Goal: Obtain resource: Obtain resource

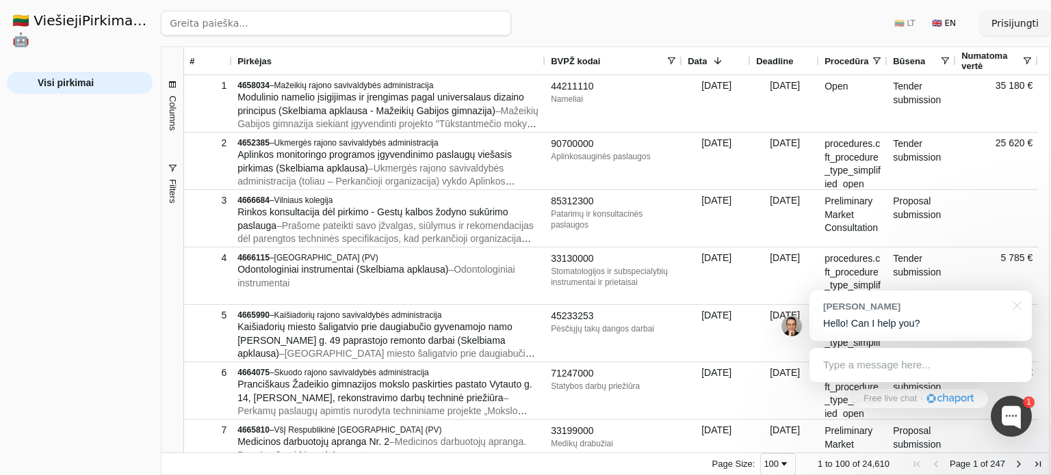
click at [245, 27] on input "search" at bounding box center [336, 23] width 350 height 25
click button "Ieškoti" at bounding box center [484, 23] width 53 height 25
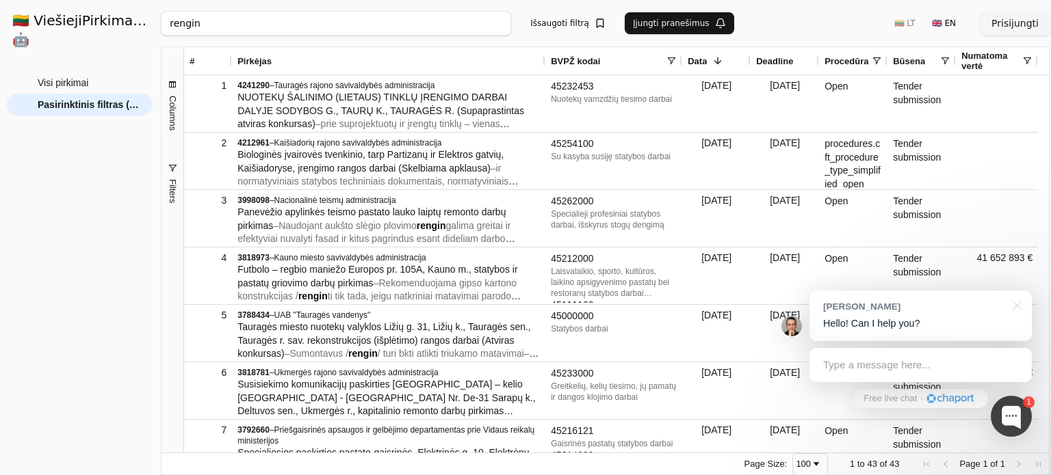
drag, startPoint x: 237, startPoint y: 23, endPoint x: 46, endPoint y: 14, distance: 191.8
click at [46, 14] on div "🇱🇹 ViešiejiPirkimai .AI 🤖 Prisijungti Group Visi pirkimai Pasirinktinis filtras…" at bounding box center [525, 237] width 1051 height 475
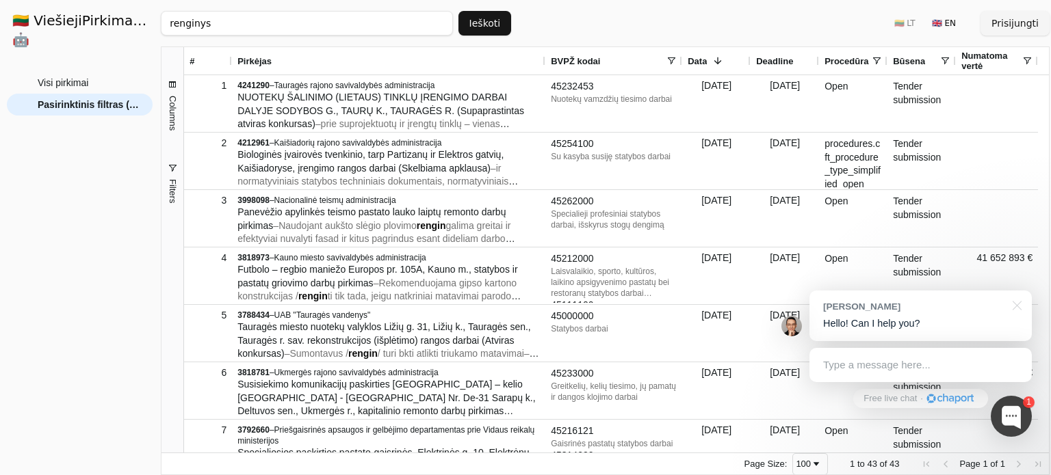
type input "renginys"
click button "Ieškoti" at bounding box center [484, 23] width 53 height 25
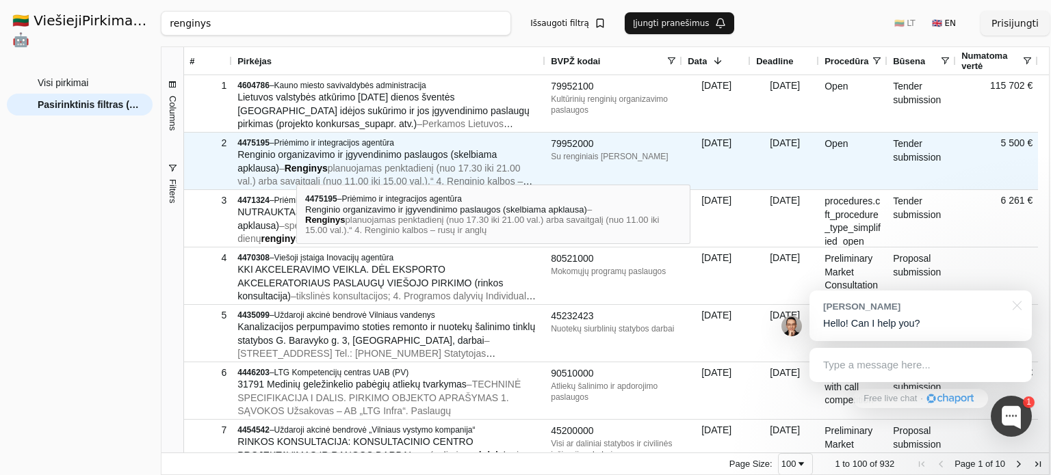
click at [296, 172] on span "planuojamas penktadienį (nuo 17.30 iki 21.00 val.) arba savaitgalį (nuo 11.00 i…" at bounding box center [384, 182] width 295 height 38
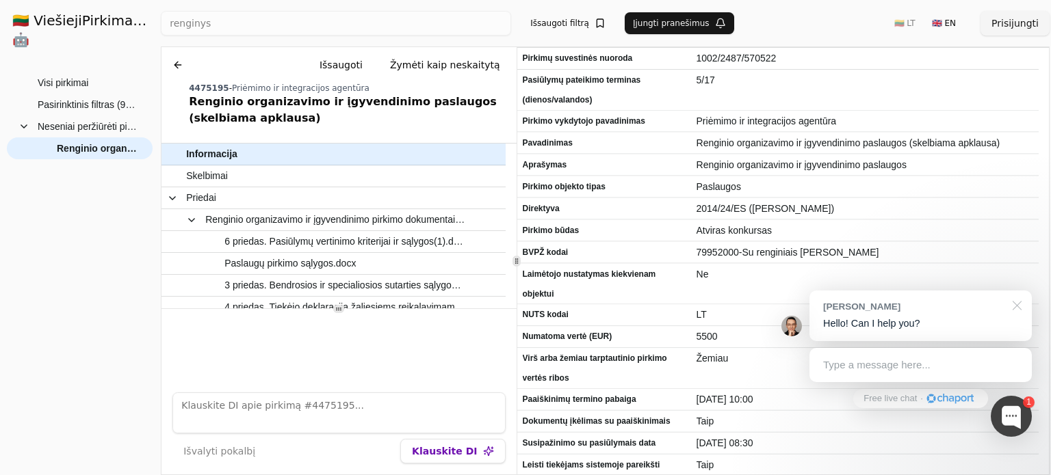
click at [1018, 308] on div at bounding box center [1015, 305] width 34 height 28
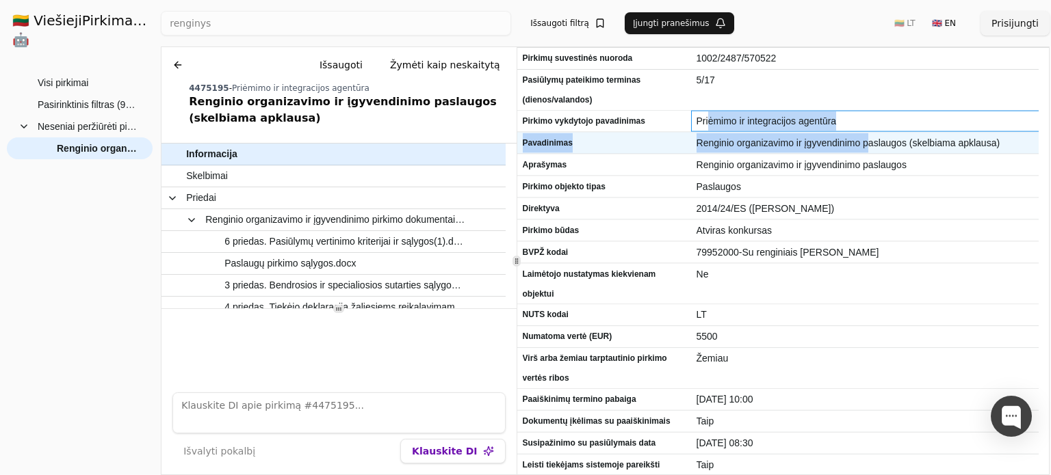
drag, startPoint x: 709, startPoint y: 120, endPoint x: 870, endPoint y: 153, distance: 164.1
click at [870, 153] on div "Pirkimų suvestinės nuoroda 1002/2487/570522 Pasiūlymų pateikimo terminas (dieno…" at bounding box center [778, 386] width 522 height 677
click at [870, 153] on span "Renginio organizavimo ir įgyvendinimo paslaugos (skelbiama apklausa)" at bounding box center [864, 143] width 337 height 20
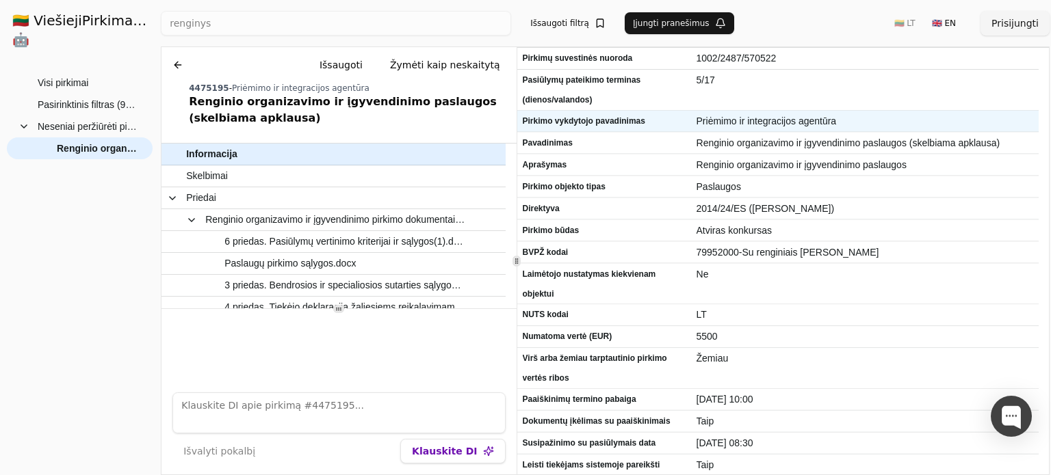
click at [661, 121] on span "Pirkimo vykdytojo pavadinimas" at bounding box center [604, 122] width 163 height 20
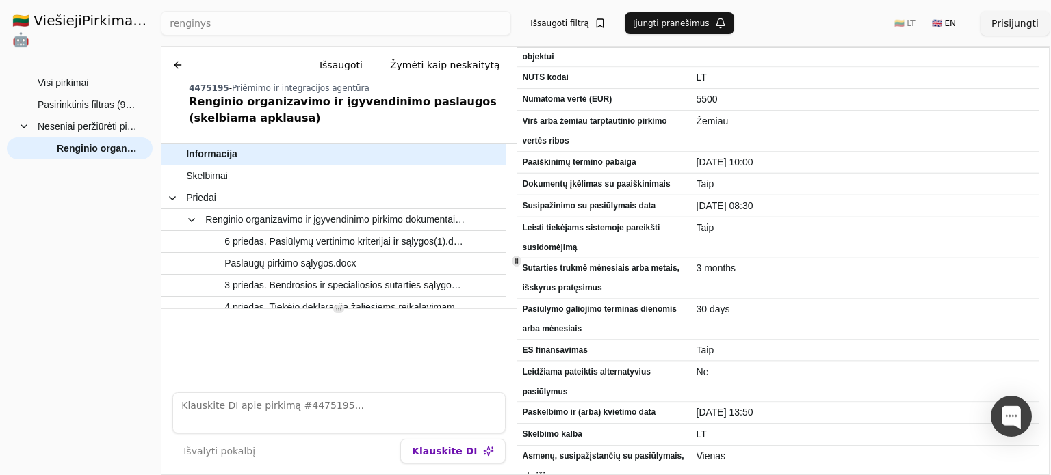
scroll to position [249, 0]
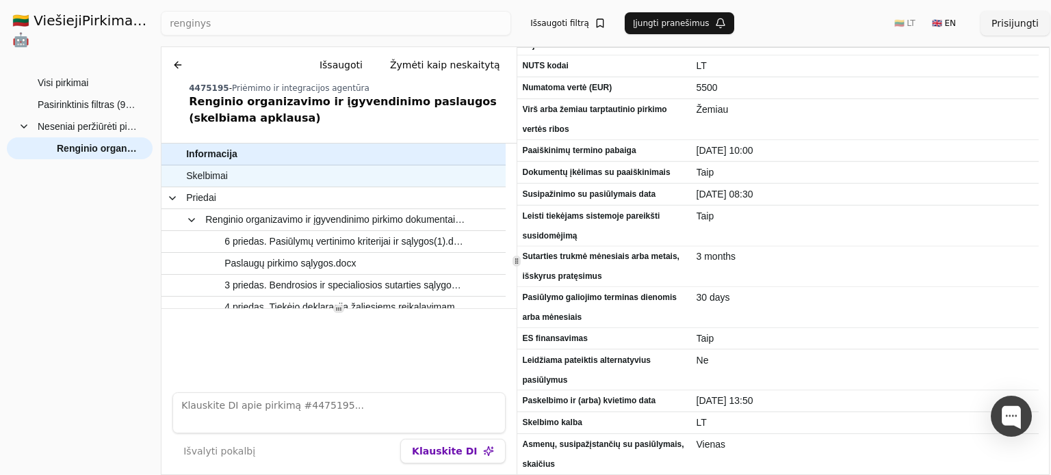
click at [255, 174] on span "Skelbimai" at bounding box center [326, 176] width 281 height 20
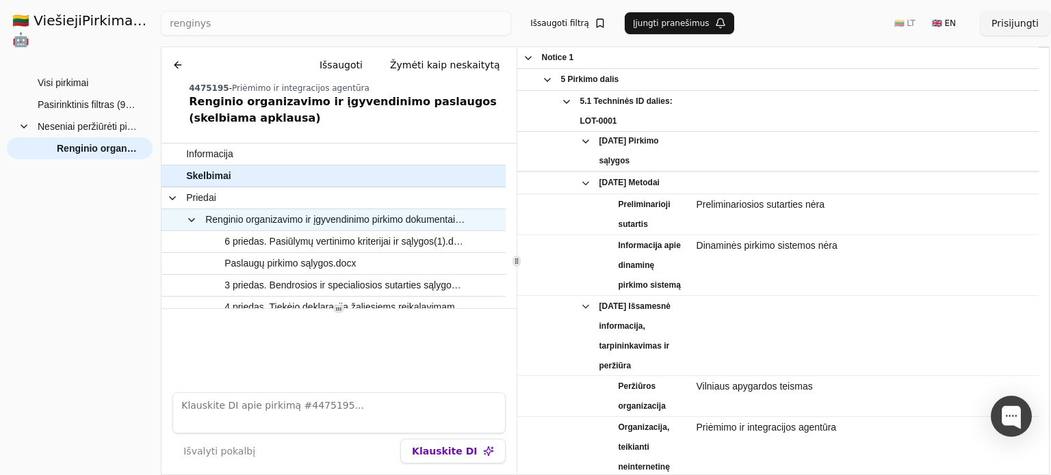
click at [334, 222] on span "Renginio organizavimo ir įgyvendinimo pirkimo dokumentai.zip" at bounding box center [335, 220] width 260 height 20
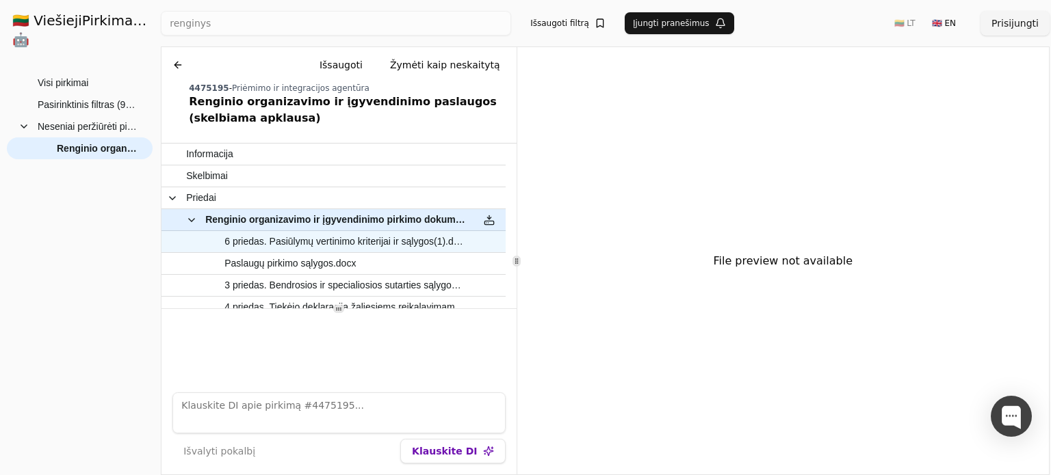
click at [342, 244] on span "6 priedas. Pasiūlymų vertinimo kriterijai ir sąlygos(1).docx" at bounding box center [344, 242] width 241 height 20
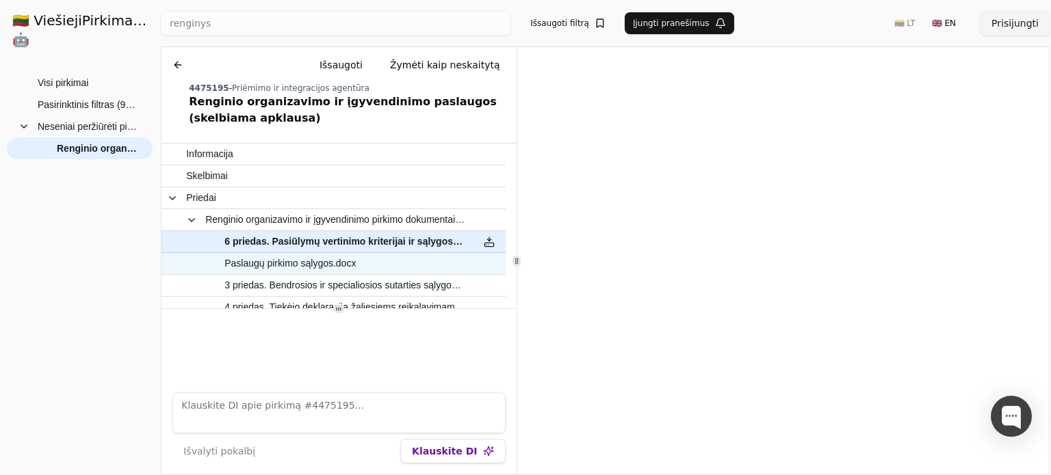
click at [339, 266] on span "Paslaugų pirkimo sąlygos.docx" at bounding box center [289, 264] width 131 height 20
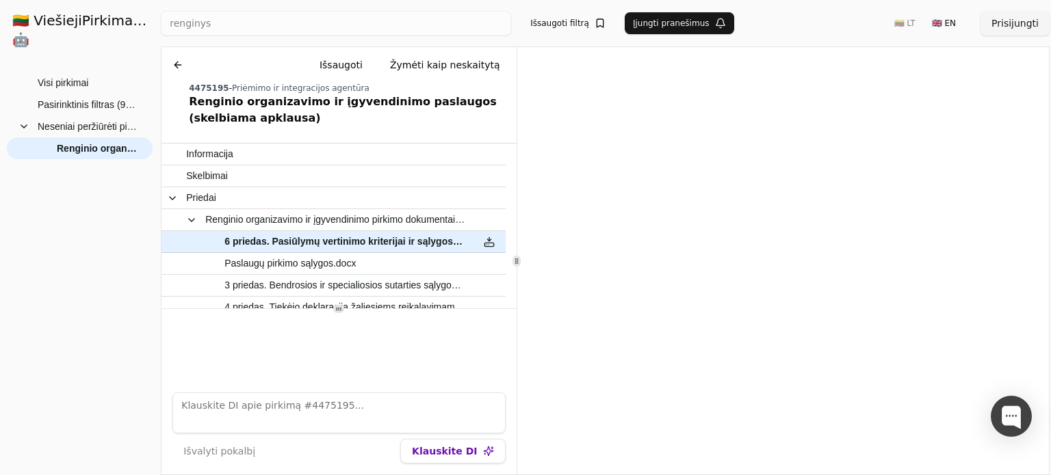
click at [137, 24] on strong ".AI" at bounding box center [147, 20] width 21 height 16
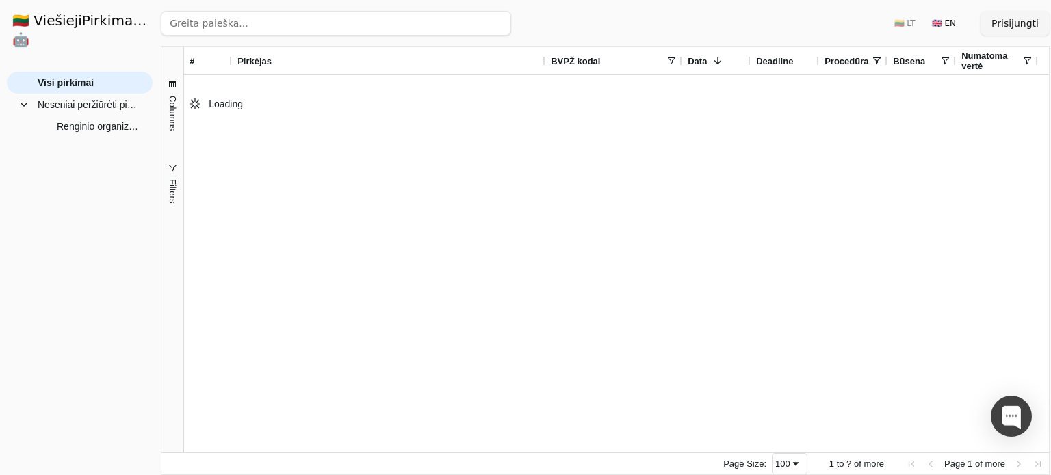
click at [257, 23] on input "search" at bounding box center [336, 23] width 350 height 25
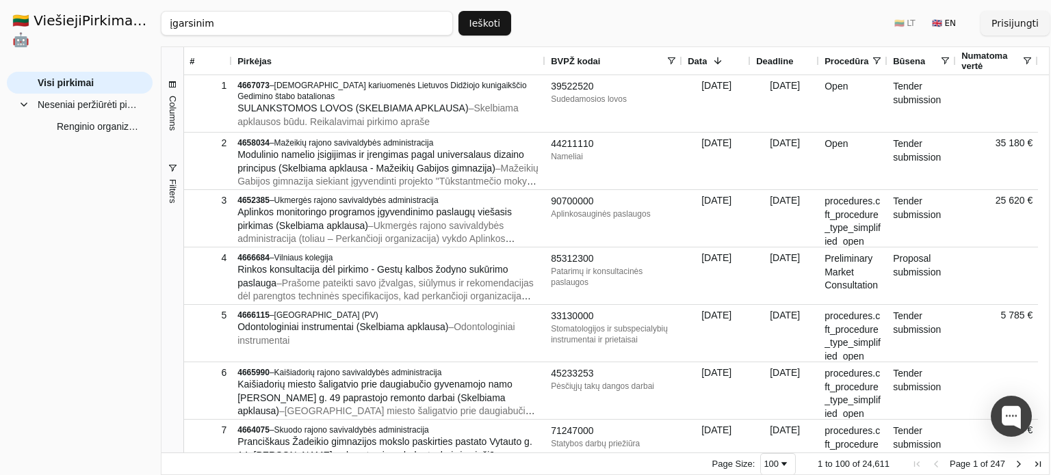
click button "Ieškoti" at bounding box center [484, 23] width 53 height 25
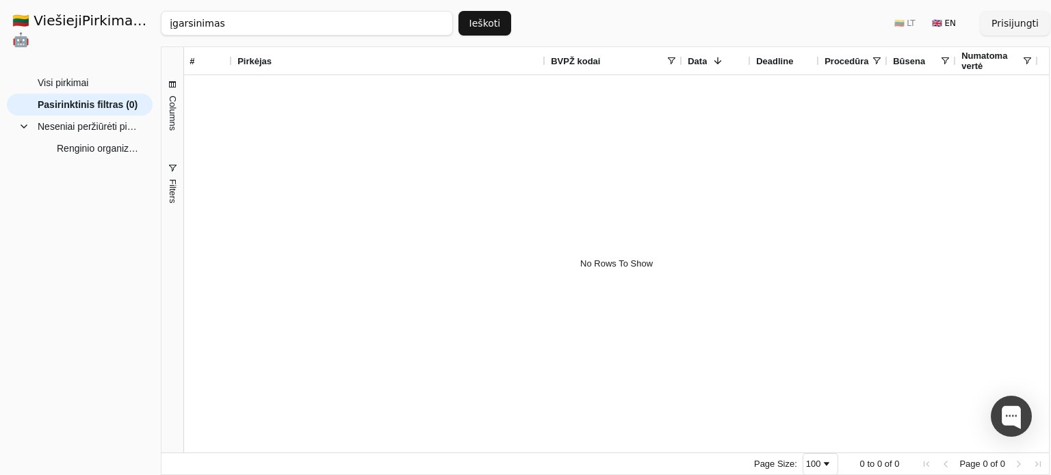
click button "Ieškoti" at bounding box center [484, 23] width 53 height 25
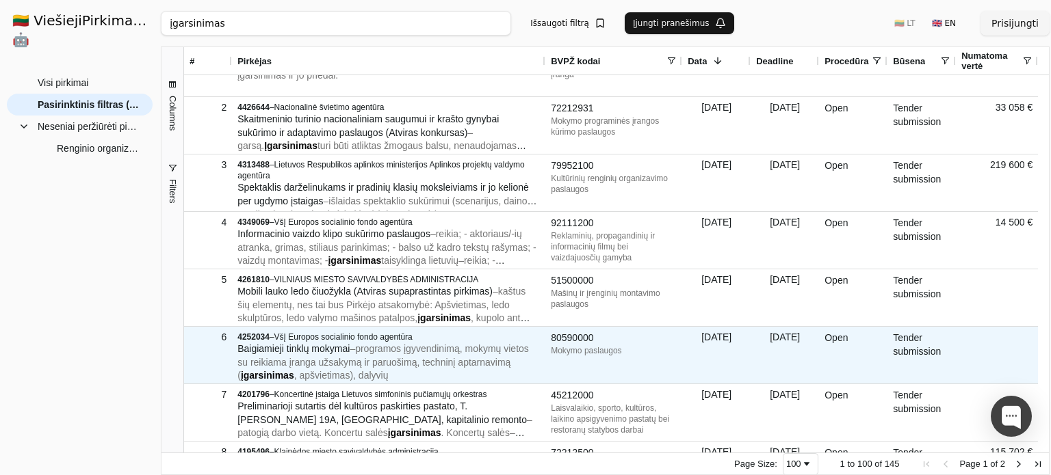
scroll to position [68, 0]
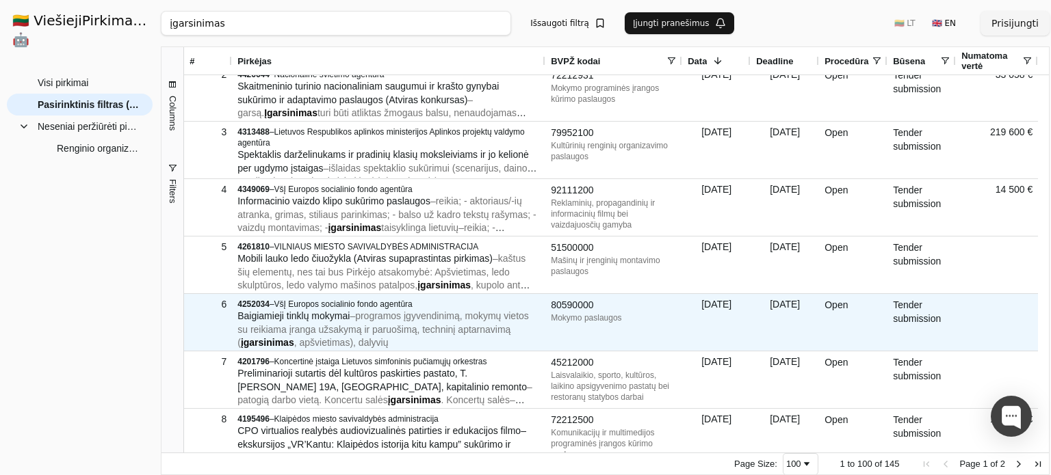
click at [401, 315] on span "programos įgyvendinimą, mokymų vietos su reikiama įranga užsakymą ir paruošimą,…" at bounding box center [382, 330] width 291 height 38
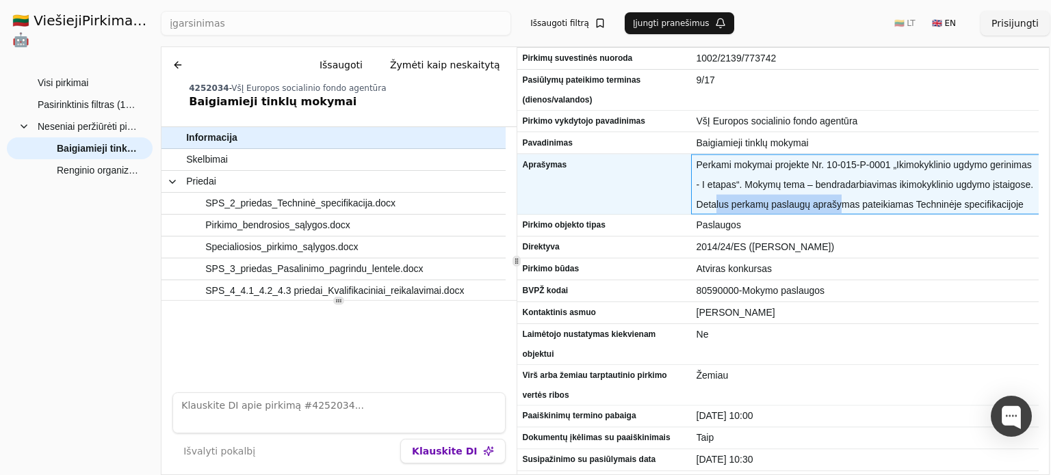
drag, startPoint x: 715, startPoint y: 204, endPoint x: 837, endPoint y: 211, distance: 122.7
click at [837, 211] on span "Perkami mokymai projekte Nr. 10-015-P-0001 „Ikimokyklinio ugdymo gerinimas - I …" at bounding box center [864, 185] width 337 height 60
click at [778, 207] on span "Perkami mokymai projekte Nr. 10-015-P-0001 „Ikimokyklinio ugdymo gerinimas - I …" at bounding box center [864, 185] width 337 height 60
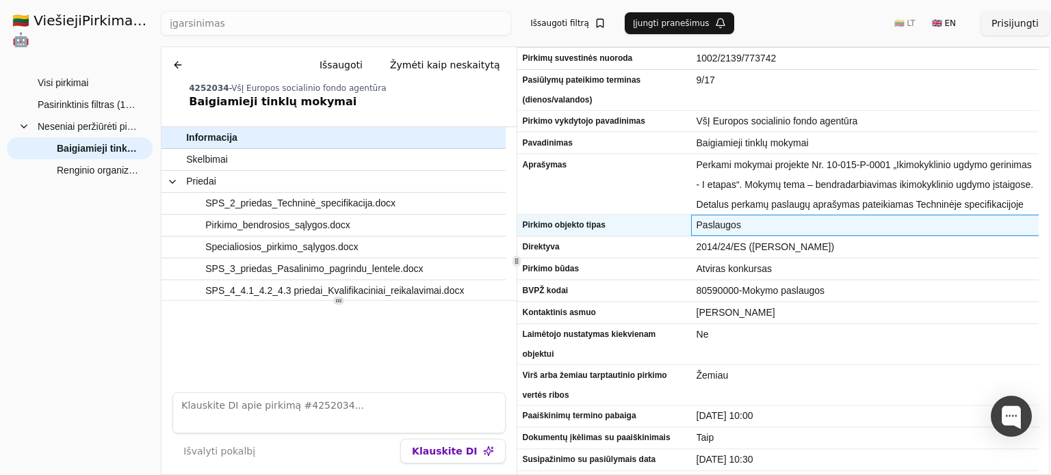
click at [872, 220] on span "Paslaugos" at bounding box center [864, 226] width 337 height 20
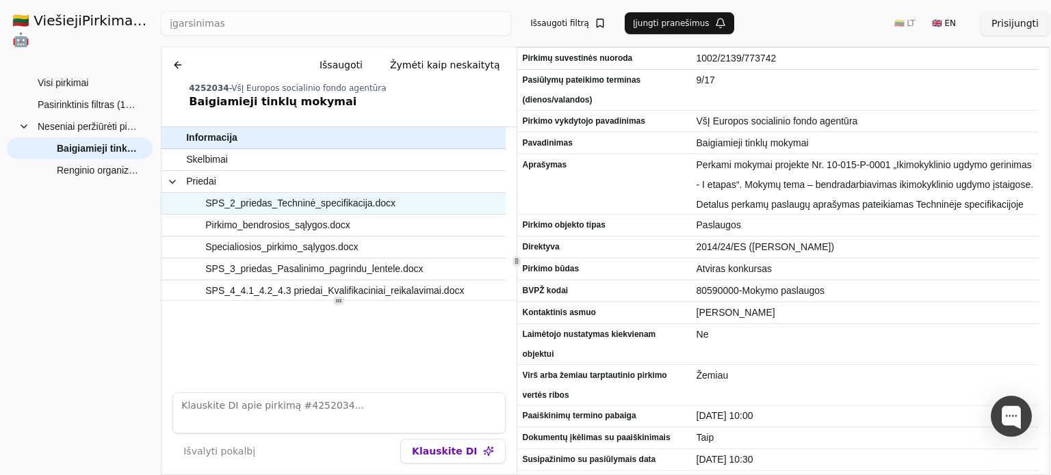
click at [279, 200] on span "SPS_2_priedas_Techninė_specifikacija.docx" at bounding box center [300, 204] width 190 height 20
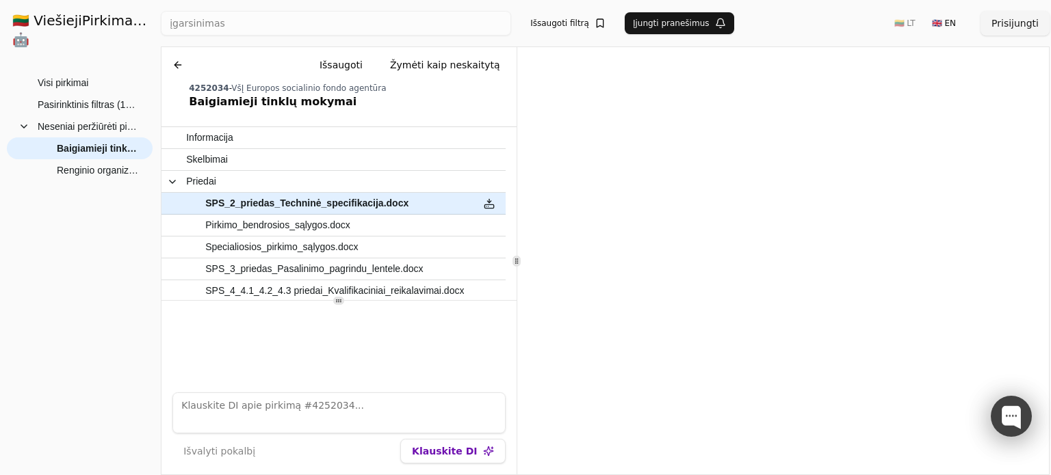
click at [1029, 408] on div at bounding box center [1011, 416] width 41 height 41
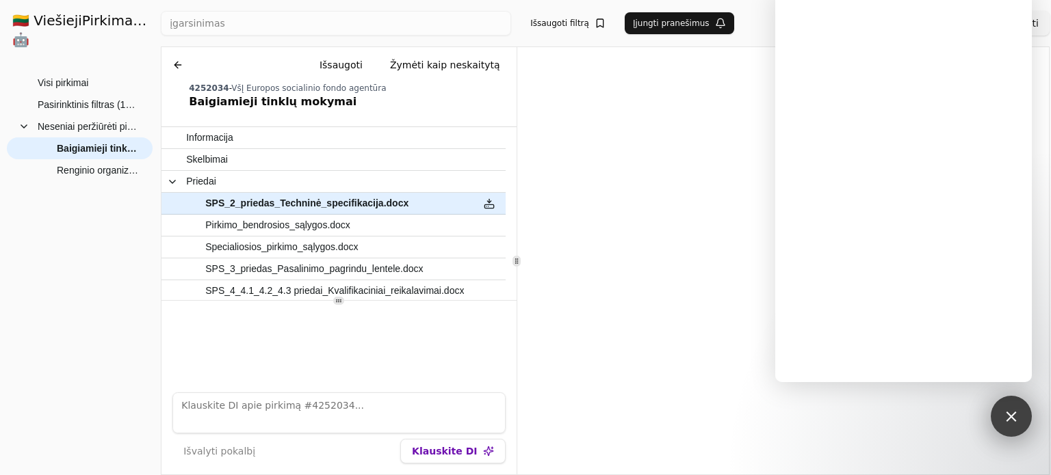
click at [999, 403] on div "1" at bounding box center [1011, 416] width 41 height 41
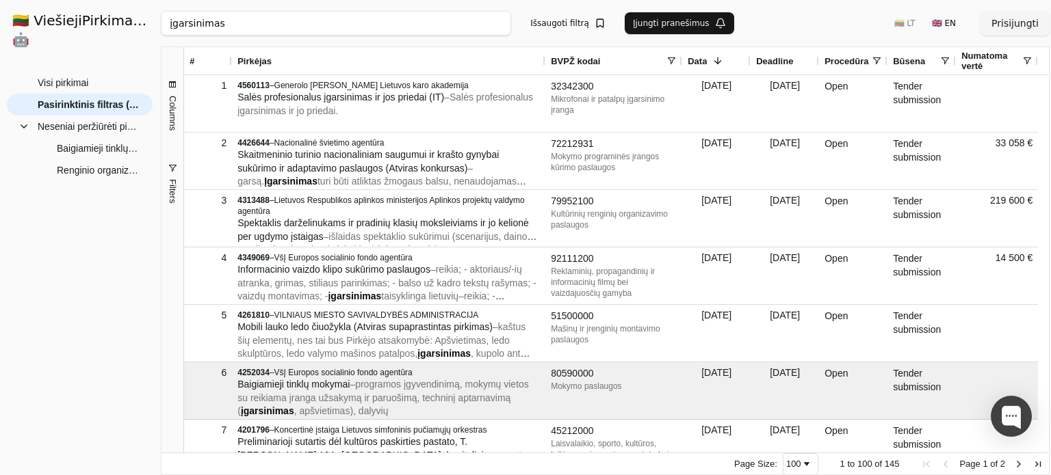
drag, startPoint x: 302, startPoint y: 25, endPoint x: 66, endPoint y: -9, distance: 237.8
click at [66, 0] on html "🇱🇹 ViešiejiPirkimai .AI 🤖 Prisijungti Group Visi pirkimai Neseniai peržiūrėti p…" at bounding box center [525, 237] width 1051 height 475
type input "į"
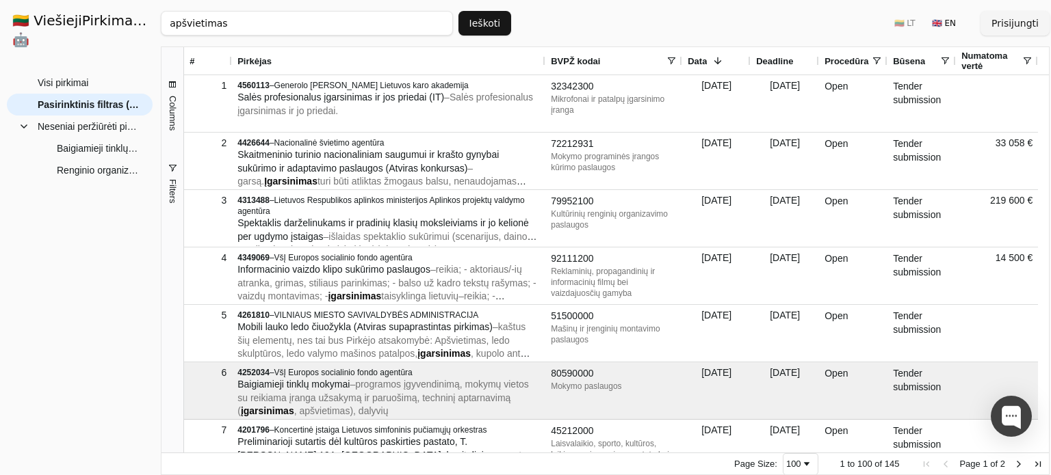
click button "Ieškoti" at bounding box center [484, 23] width 53 height 25
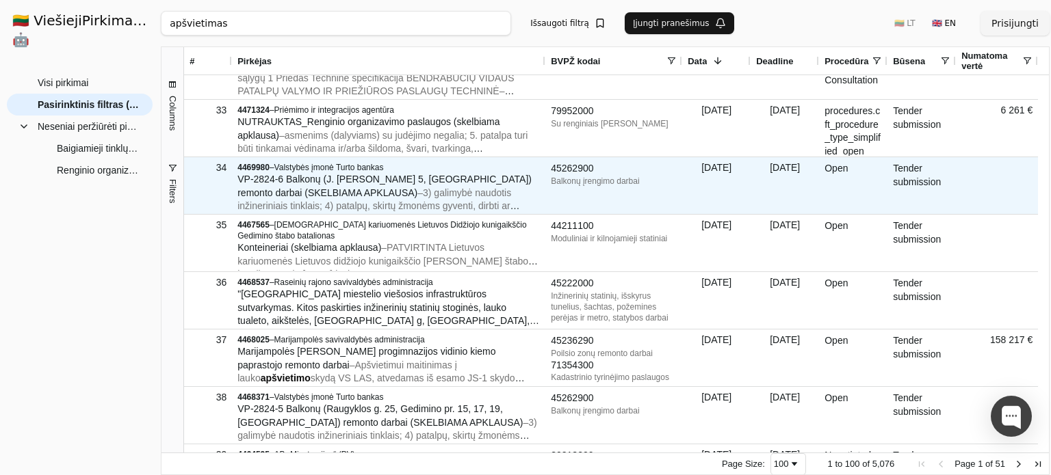
scroll to position [1944, 0]
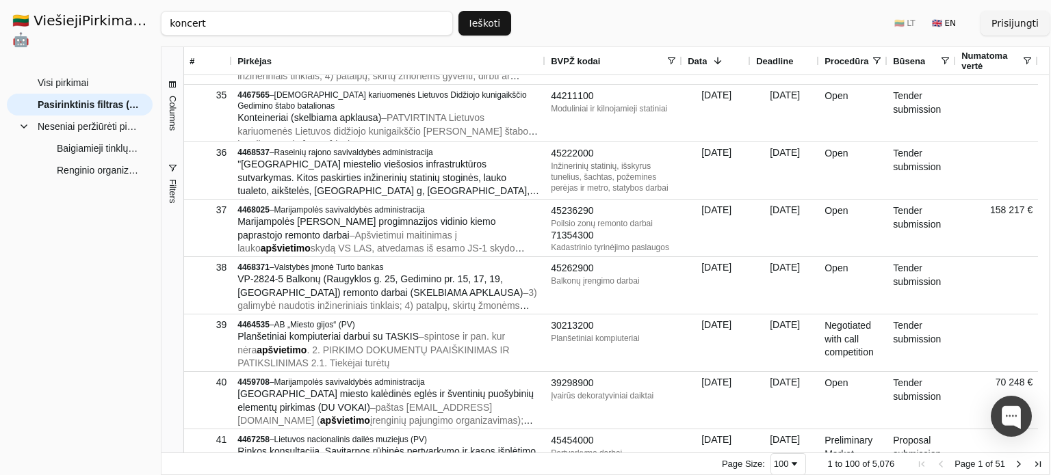
click button "Ieškoti" at bounding box center [484, 23] width 53 height 25
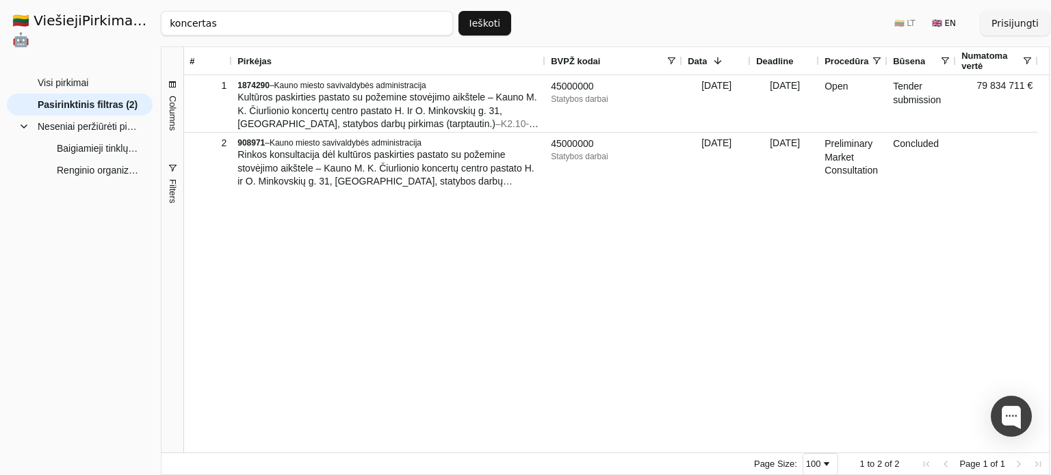
type input "koncertas"
click button "Ieškoti" at bounding box center [484, 23] width 53 height 25
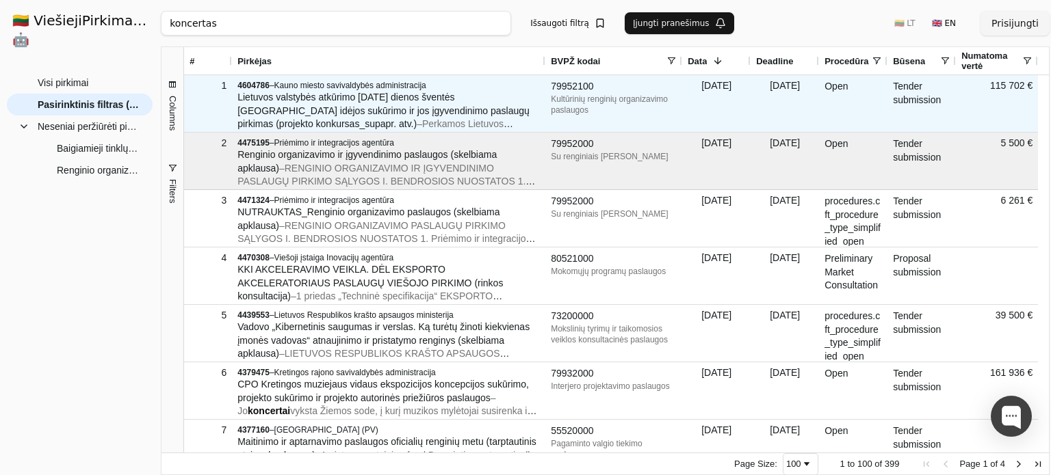
click at [462, 95] on span "Lietuvos valstybės atkūrimo [DATE] dienos šventės [GEOGRAPHIC_DATA] idėjos sukū…" at bounding box center [383, 111] width 292 height 38
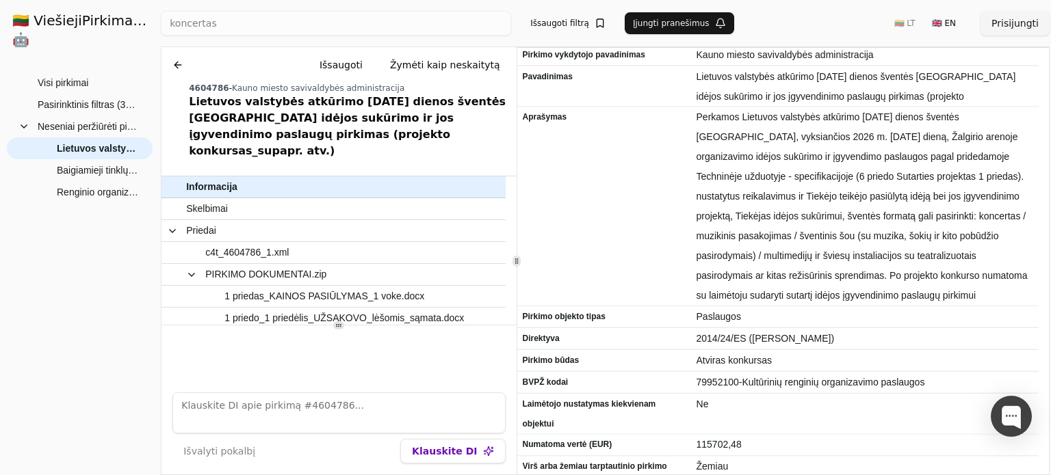
scroll to position [68, 0]
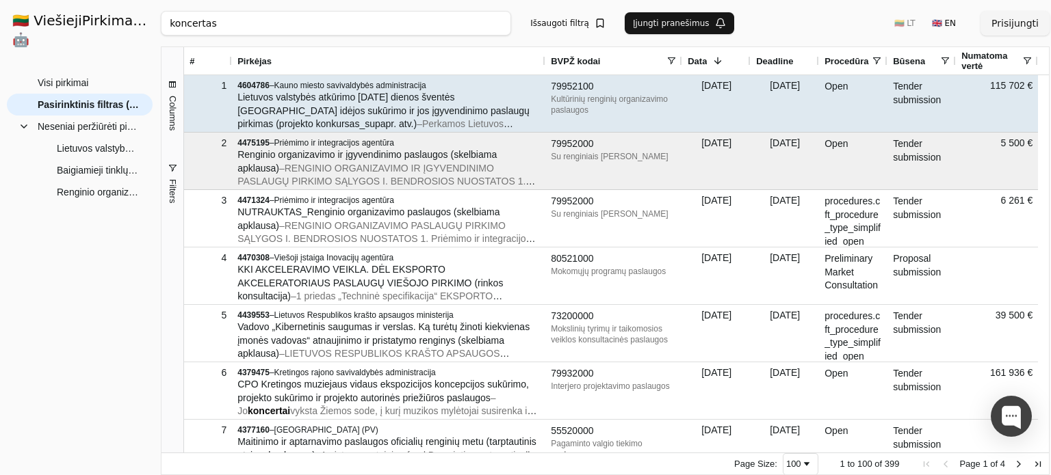
click at [460, 103] on span "Lietuvos valstybės atkūrimo [DATE] dienos šventės [GEOGRAPHIC_DATA] idėjos sukū…" at bounding box center [383, 111] width 292 height 38
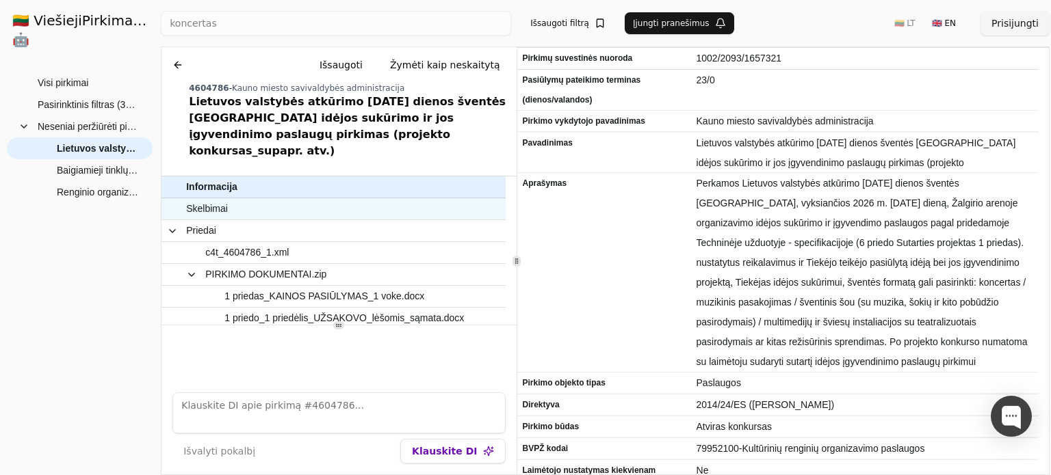
click at [282, 199] on span "Skelbimai" at bounding box center [326, 209] width 281 height 20
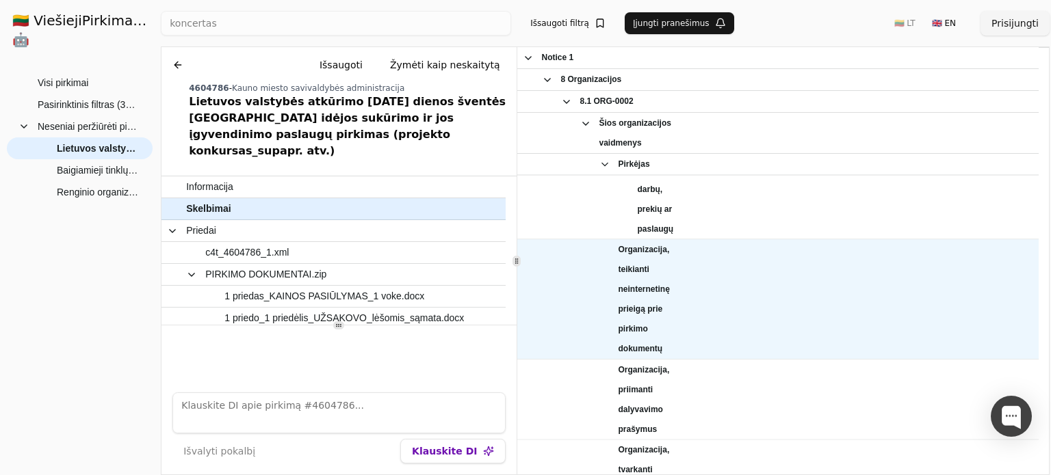
click at [638, 248] on span "Organizacija, teikianti neinternetinę prieigą prie pirkimo dokumentų" at bounding box center [650, 299] width 65 height 119
click at [736, 245] on div at bounding box center [865, 299] width 348 height 120
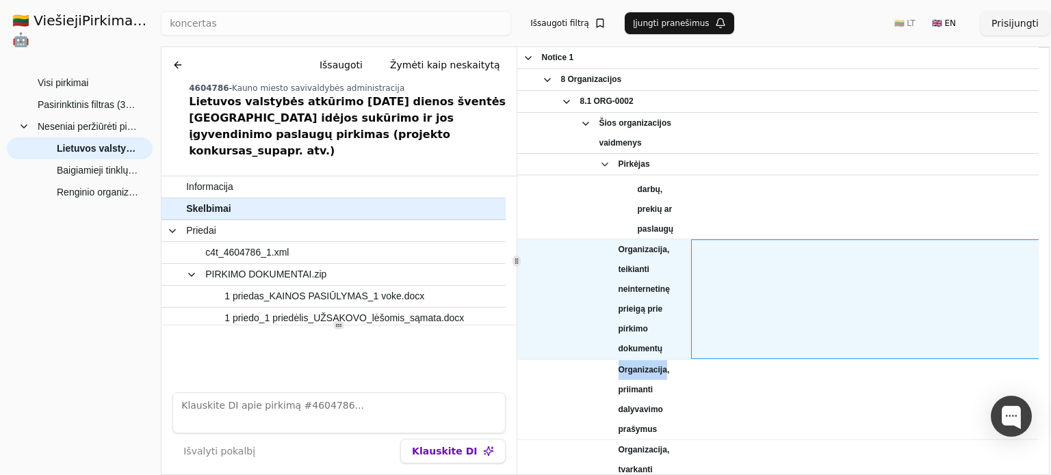
click at [737, 245] on div at bounding box center [865, 299] width 348 height 120
click at [737, 246] on div at bounding box center [865, 299] width 348 height 120
click at [738, 246] on div at bounding box center [865, 299] width 348 height 120
click at [736, 243] on div at bounding box center [865, 299] width 348 height 120
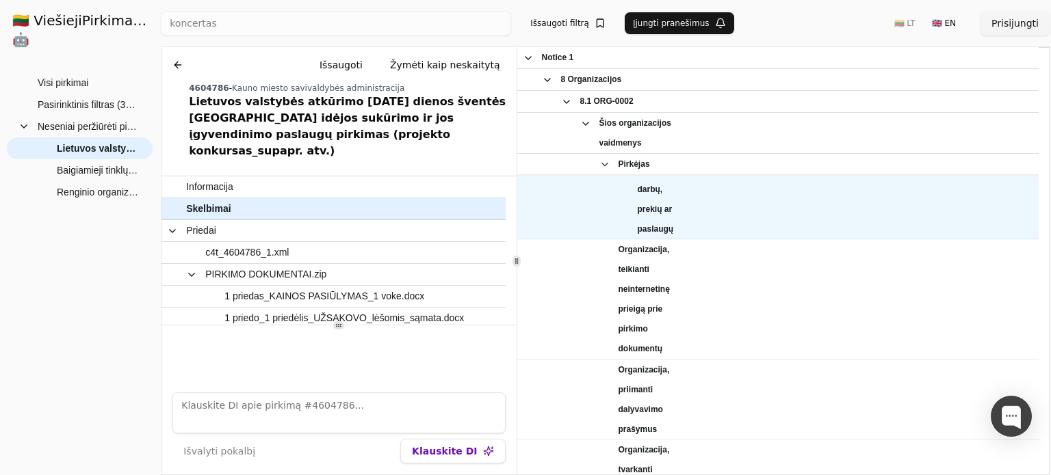
click at [754, 216] on div at bounding box center [865, 61] width 348 height 358
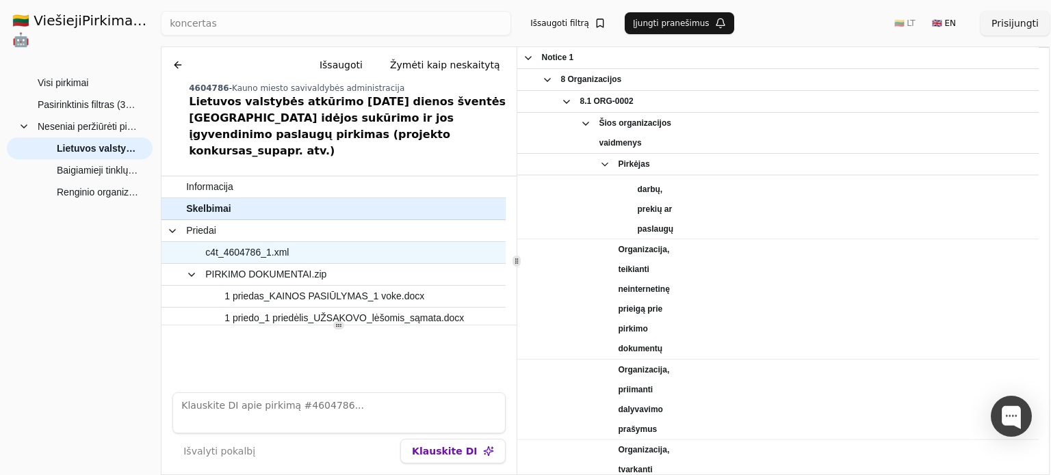
click at [232, 243] on span "c4t_4604786_1.xml" at bounding box center [246, 253] width 83 height 20
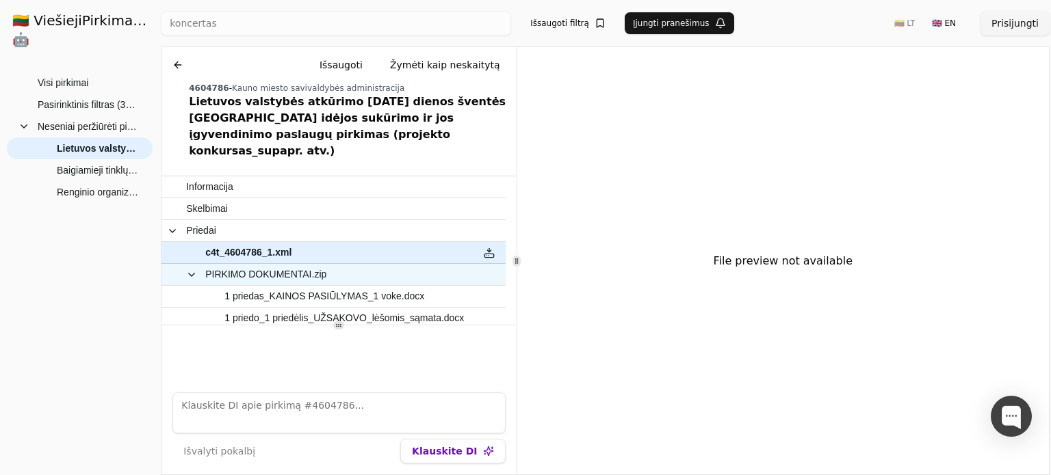
click at [291, 265] on span "PIRKIMO DOKUMENTAI.zip" at bounding box center [265, 275] width 121 height 20
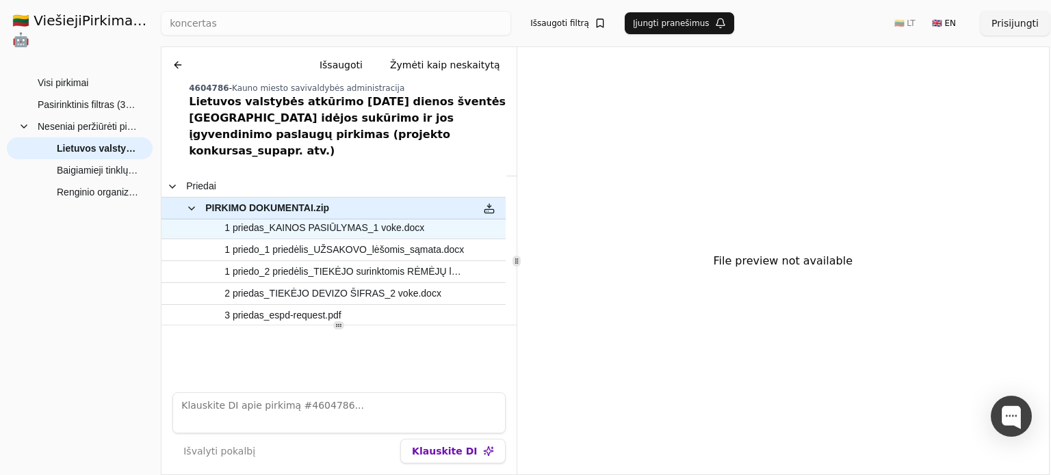
click at [309, 218] on span "1 priedas_KAINOS PASIŪLYMAS_1 voke.docx" at bounding box center [324, 228] width 200 height 20
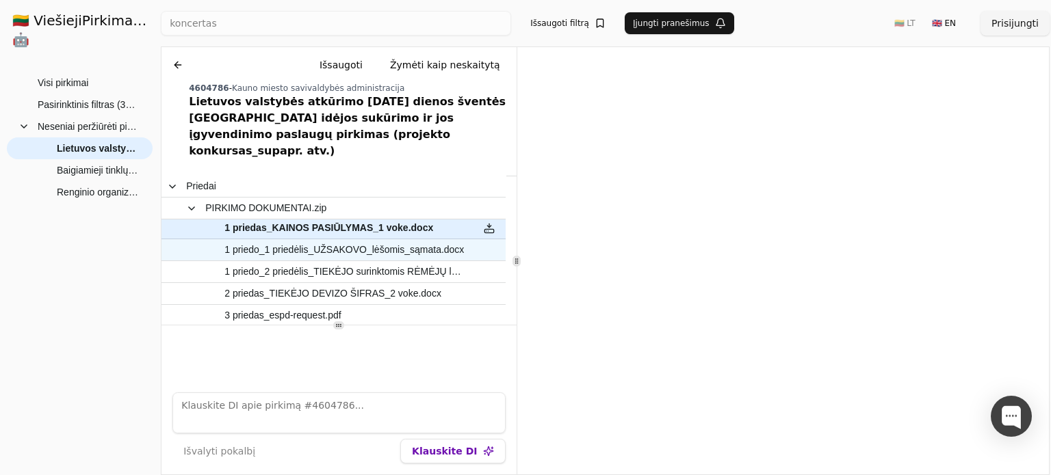
click at [320, 240] on span "1 priedo_1 priedėlis_UŽSAKOVO_lėšomis_sąmata.docx" at bounding box center [343, 250] width 239 height 20
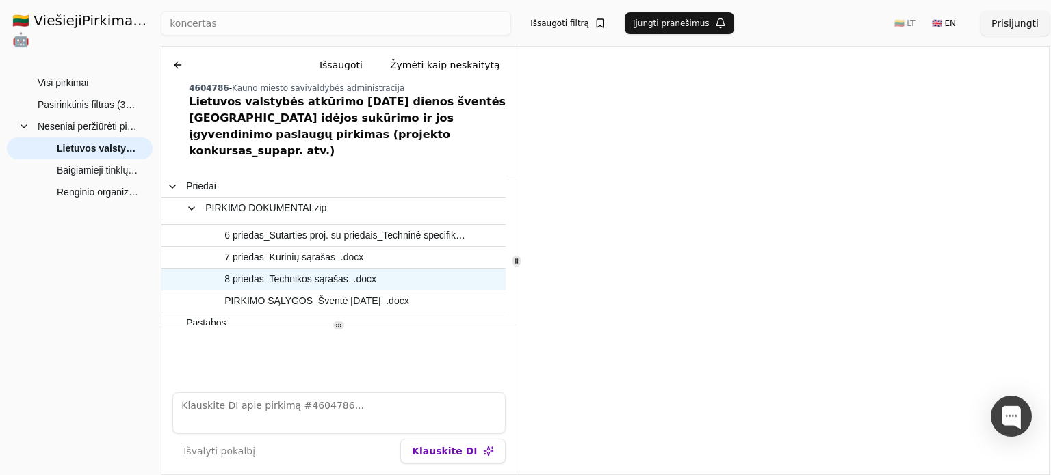
scroll to position [237, 0]
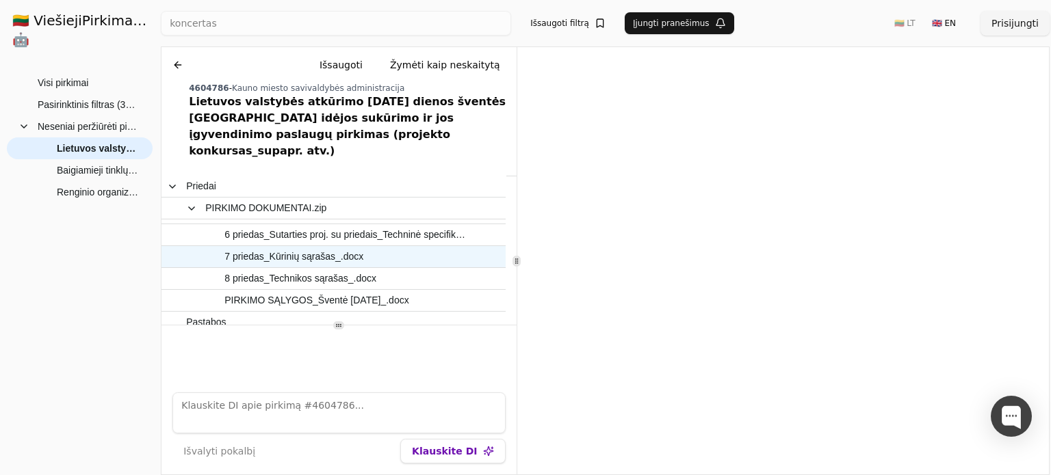
click at [405, 247] on span "7 priedas_Kūrinių sąrašas_.docx" at bounding box center [326, 257] width 281 height 20
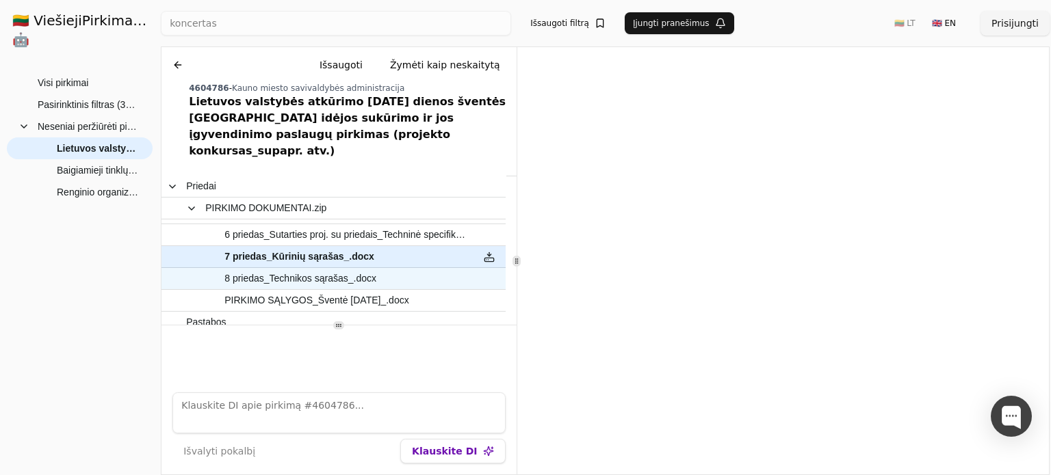
click at [325, 269] on span "8 priedas_Technikos sąrašas_.docx" at bounding box center [300, 279] width 152 height 20
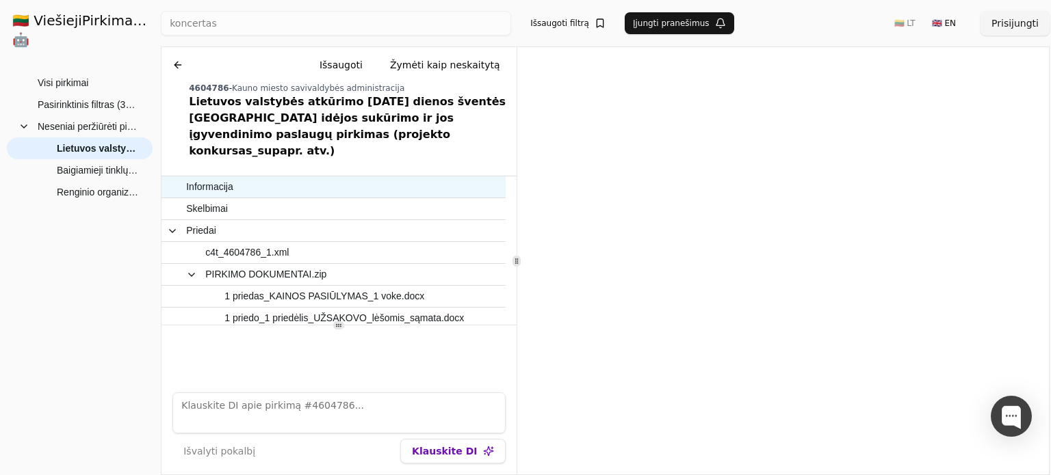
click at [226, 177] on span "Informacija" at bounding box center [209, 187] width 47 height 20
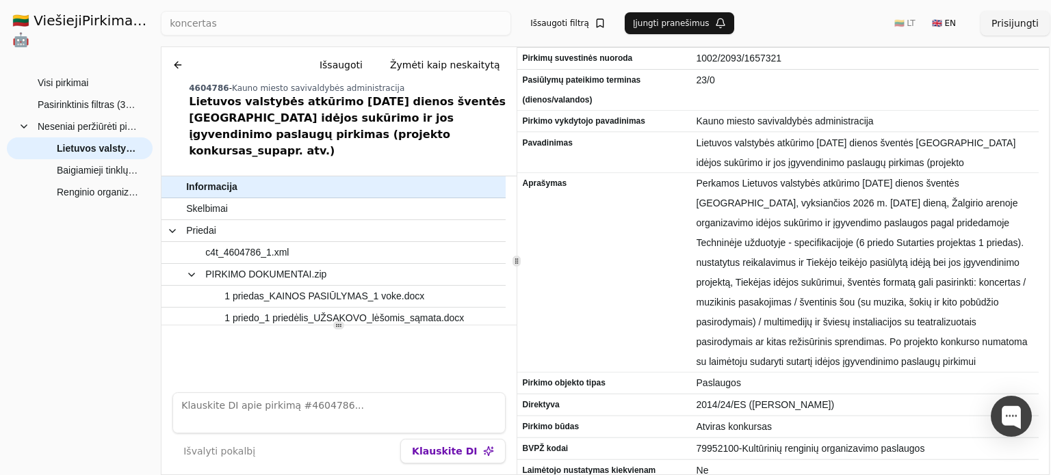
click at [271, 94] on div "Lietuvos valstybės atkūrimo [DATE] dienos šventės [GEOGRAPHIC_DATA] idėjos sukū…" at bounding box center [350, 127] width 322 height 66
click at [348, 69] on button "Išsaugoti" at bounding box center [341, 65] width 65 height 25
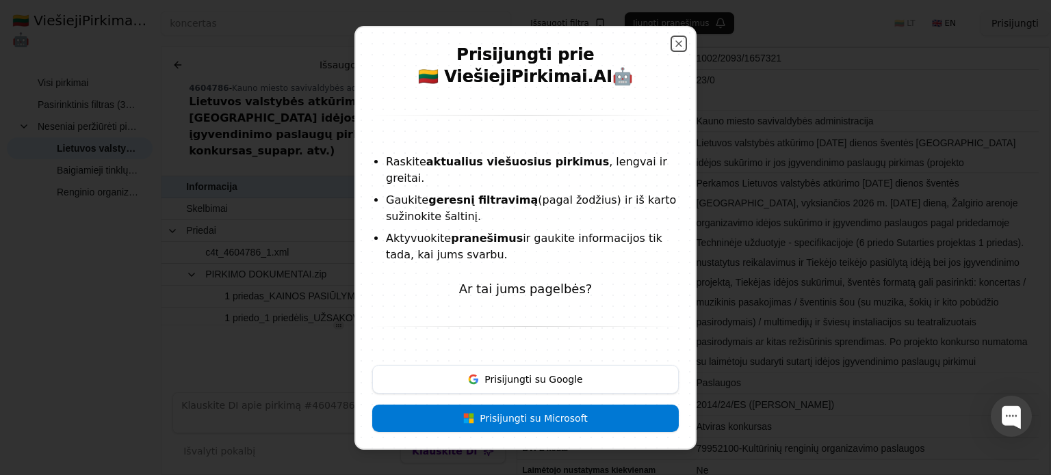
click at [673, 49] on button "Close" at bounding box center [678, 43] width 11 height 11
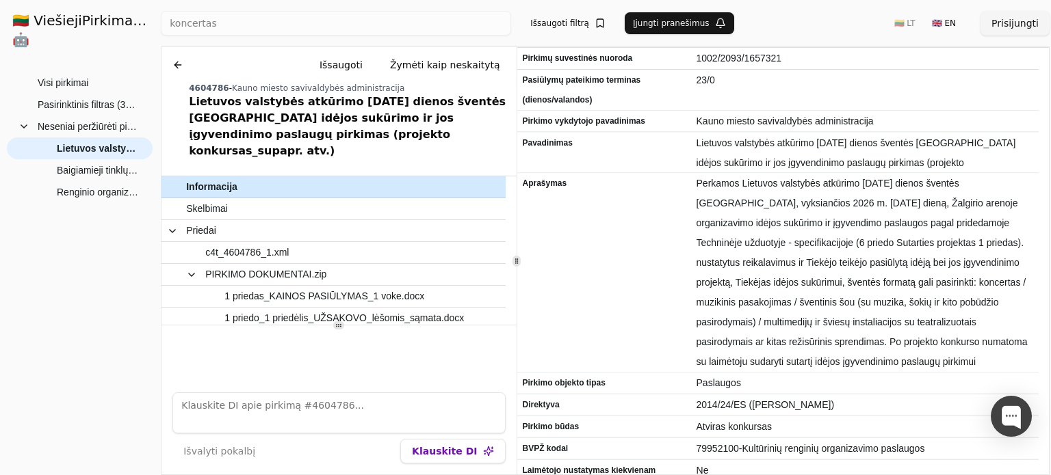
click at [268, 177] on span "Informacija" at bounding box center [326, 187] width 281 height 20
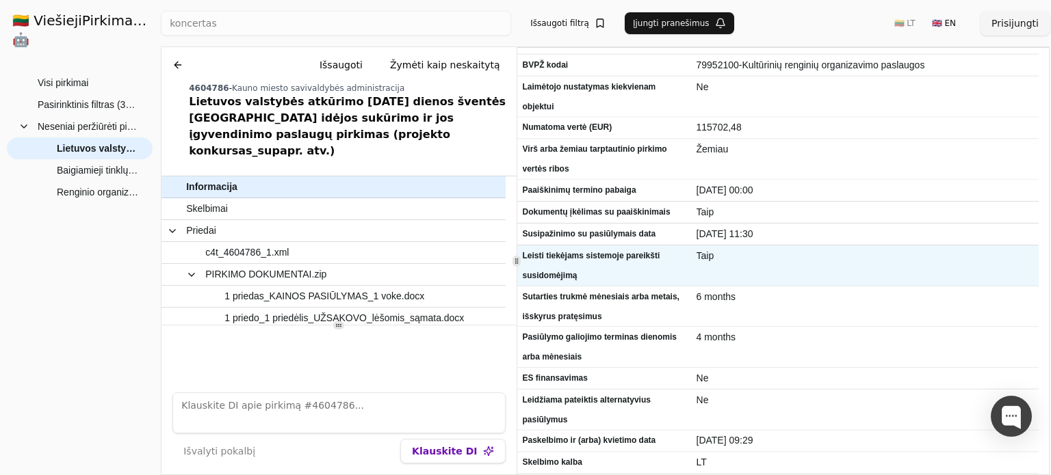
scroll to position [423, 0]
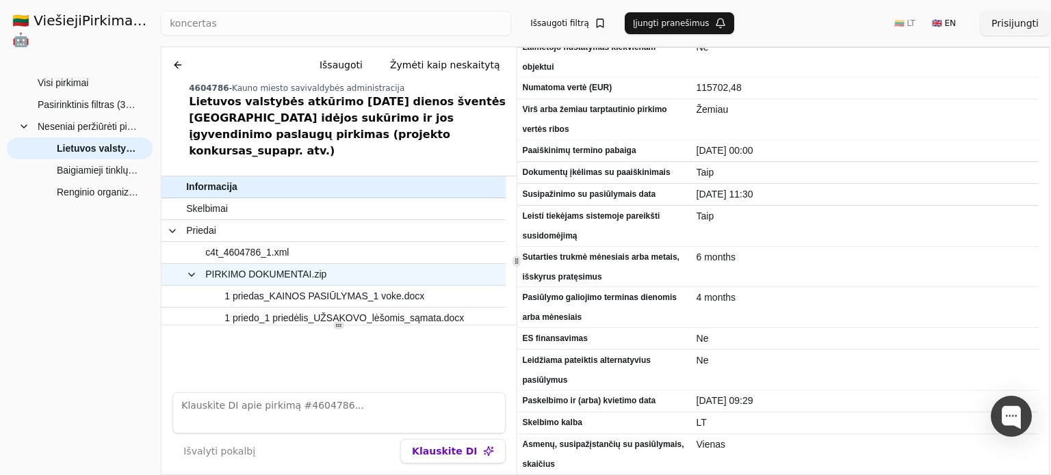
click at [307, 265] on span "PIRKIMO DOKUMENTAI.zip" at bounding box center [265, 275] width 121 height 20
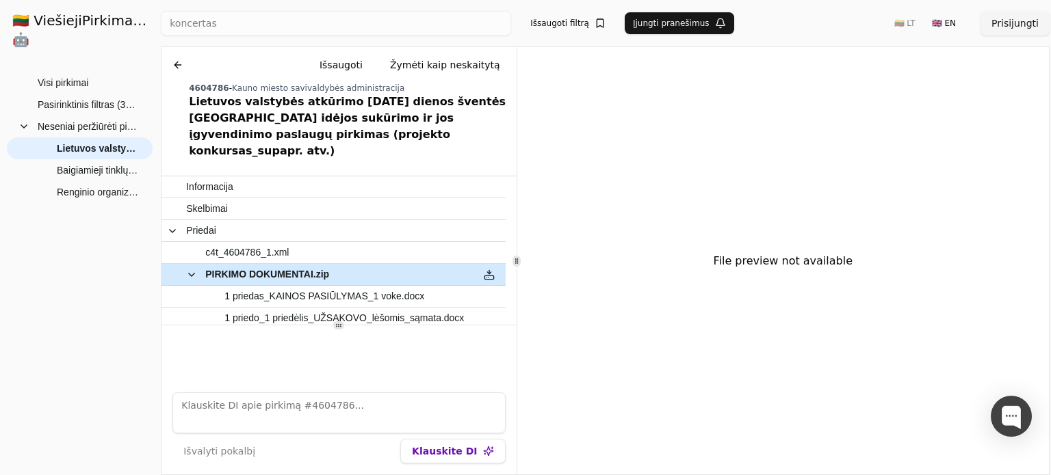
click at [484, 265] on button at bounding box center [489, 275] width 22 height 20
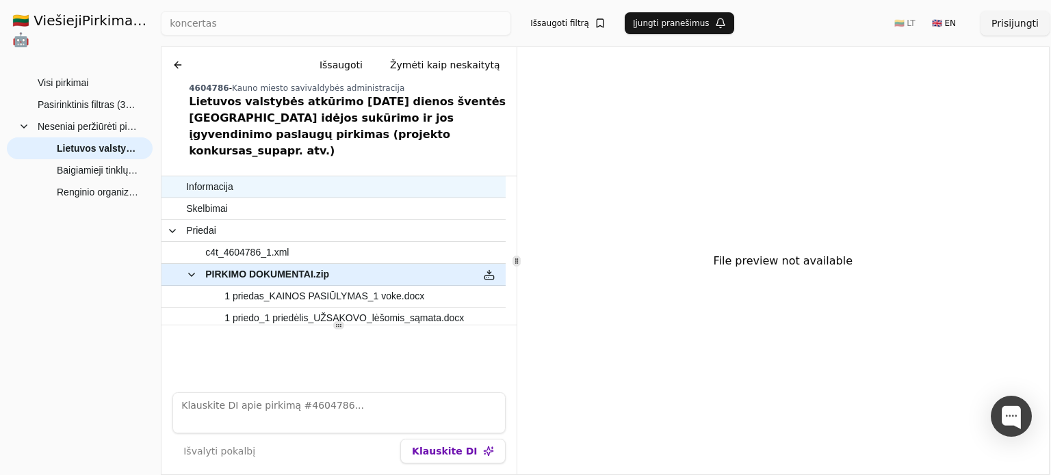
click at [237, 177] on span "Informacija" at bounding box center [326, 187] width 281 height 20
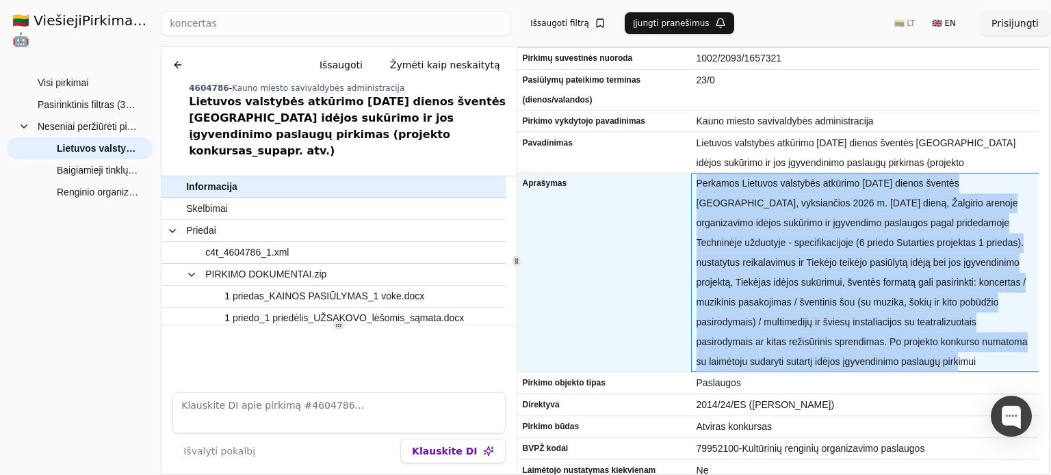
drag, startPoint x: 698, startPoint y: 182, endPoint x: 881, endPoint y: 362, distance: 256.4
click at [881, 362] on span "Perkamos Lietuvos valstybės atkūrimo [DATE] dienos šventės [GEOGRAPHIC_DATA], v…" at bounding box center [864, 273] width 337 height 198
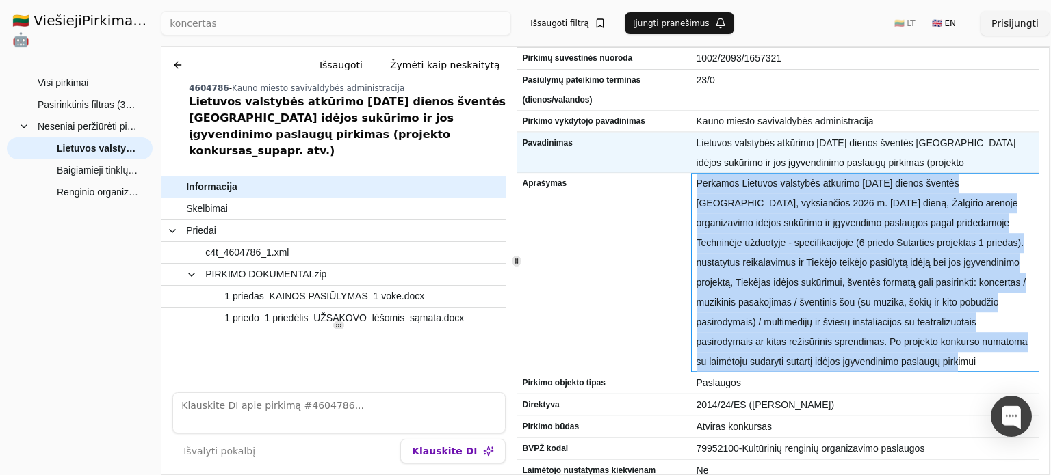
copy span "Perkamos Lietuvos valstybės atkūrimo [DATE] dienos šventės [GEOGRAPHIC_DATA], v…"
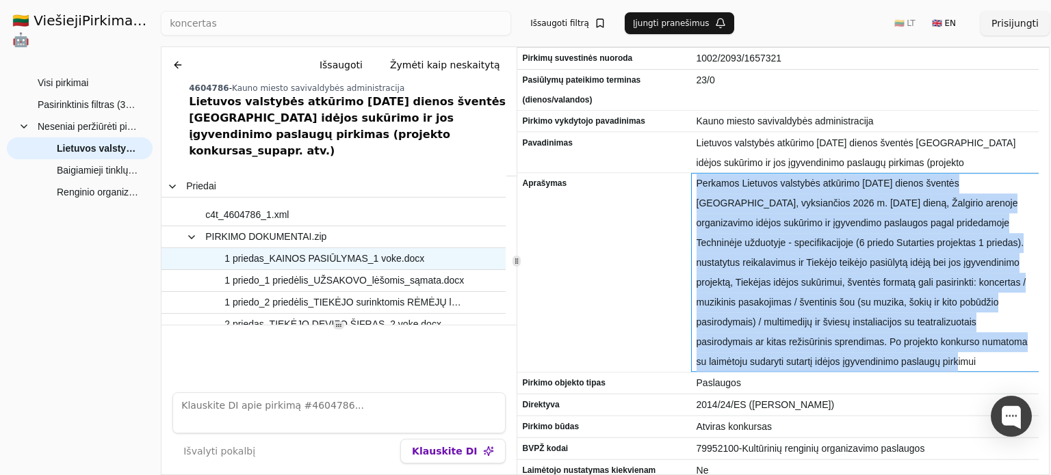
scroll to position [68, 0]
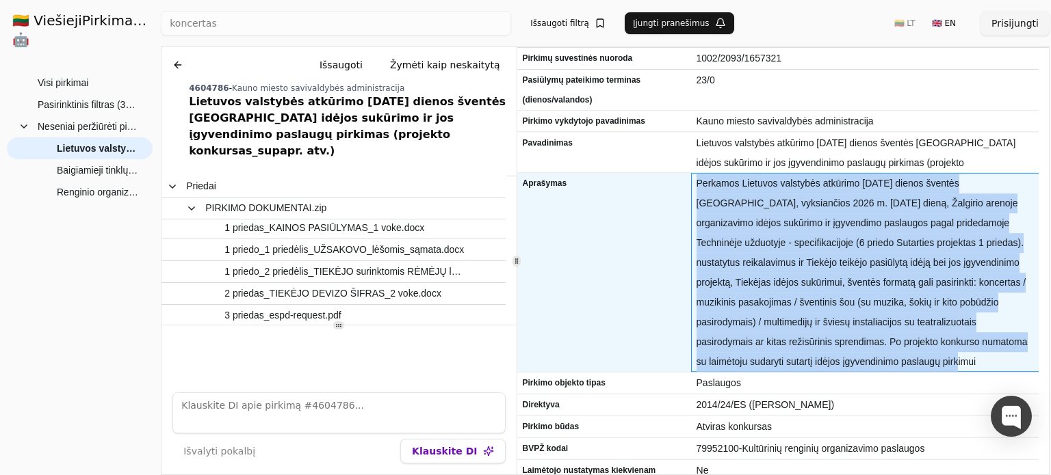
click at [774, 308] on span "Perkamos Lietuvos valstybės atkūrimo [DATE] dienos šventės [GEOGRAPHIC_DATA], v…" at bounding box center [864, 273] width 337 height 198
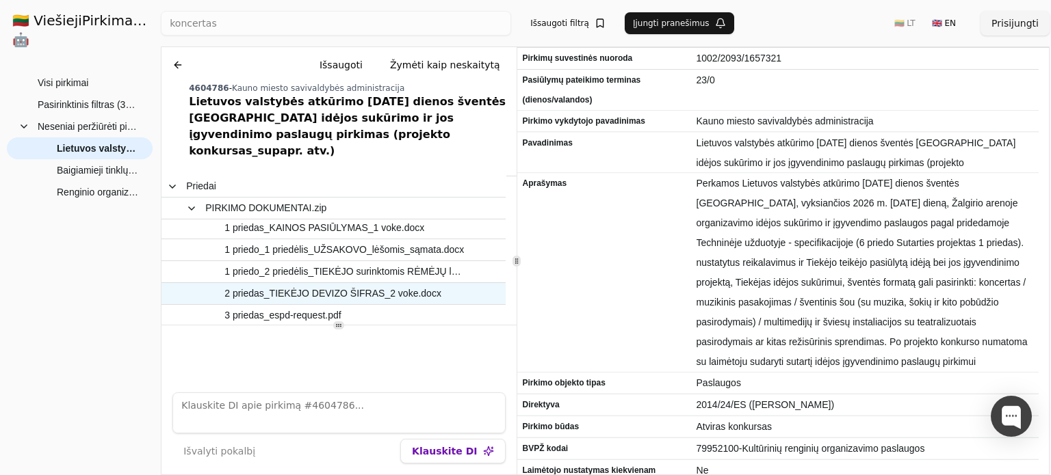
click at [413, 284] on span "2 priedas_TIEKĖJO DEVIZO ŠIFRAS_2 voke.docx" at bounding box center [332, 294] width 217 height 20
